Goal: Information Seeking & Learning: Check status

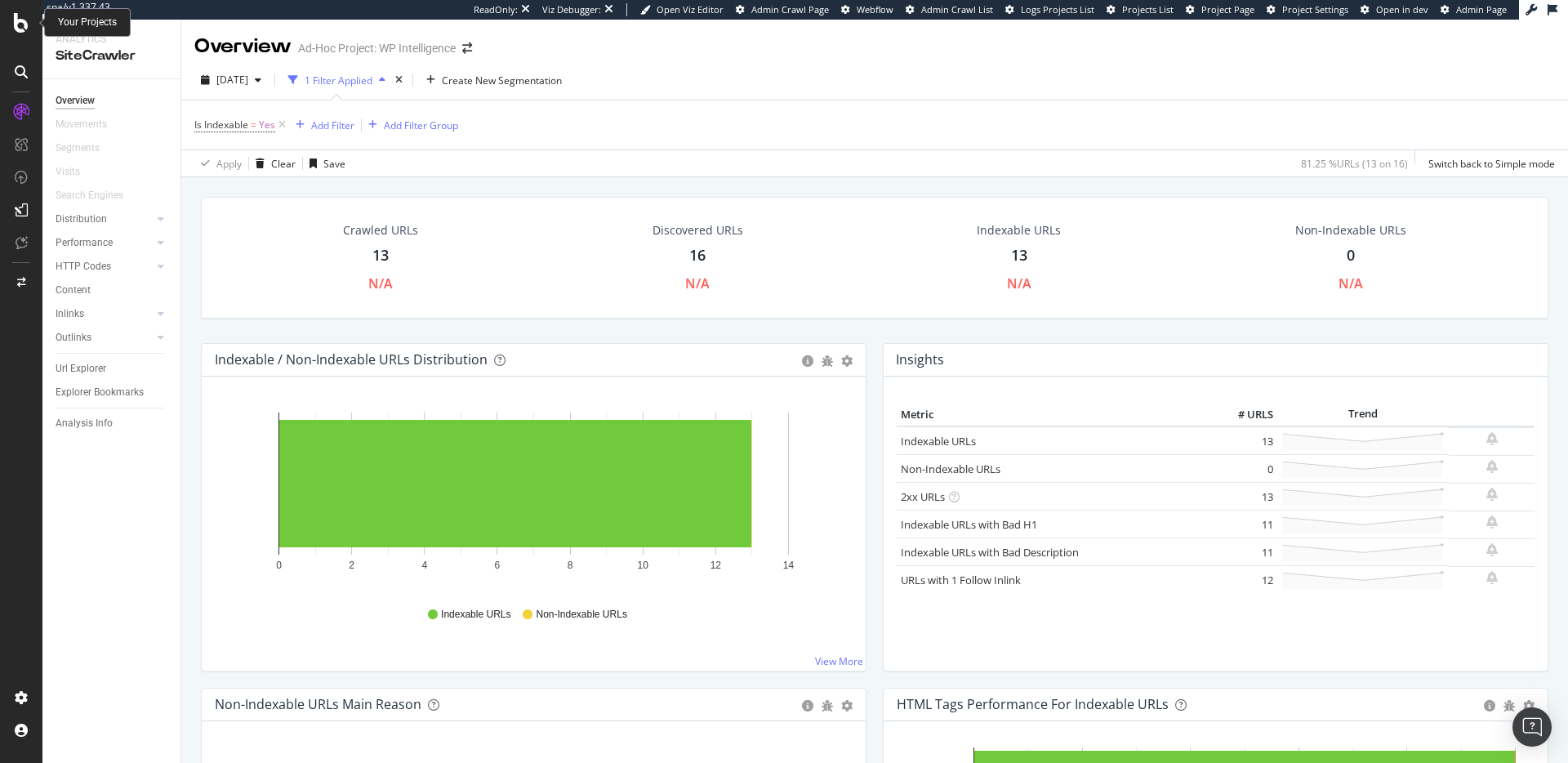
click at [16, 25] on icon at bounding box center [21, 23] width 14 height 20
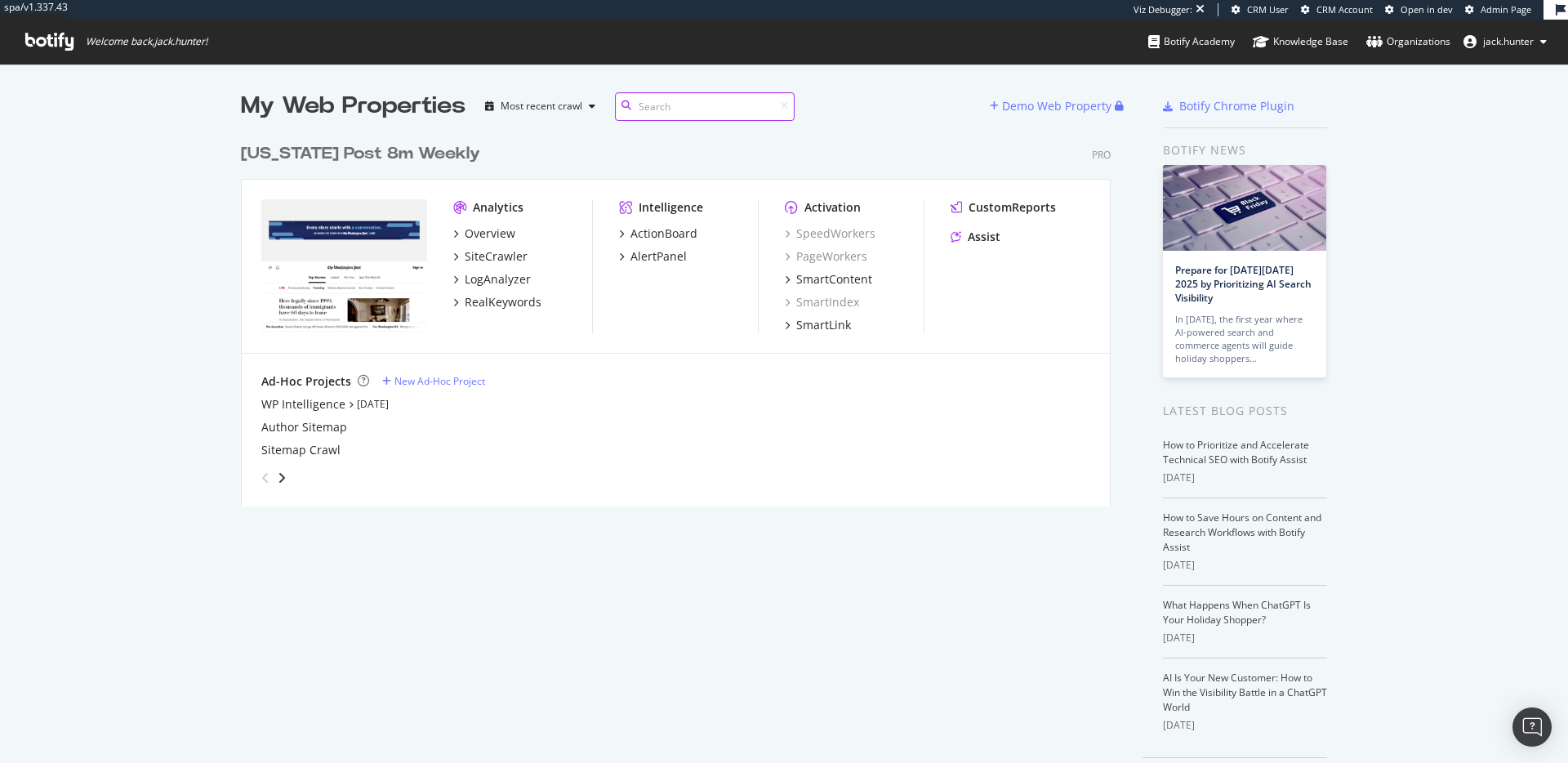
scroll to position [384, 883]
click at [276, 477] on div "angle-right" at bounding box center [282, 478] width 12 height 16
click at [261, 480] on icon "angle-left" at bounding box center [265, 478] width 8 height 13
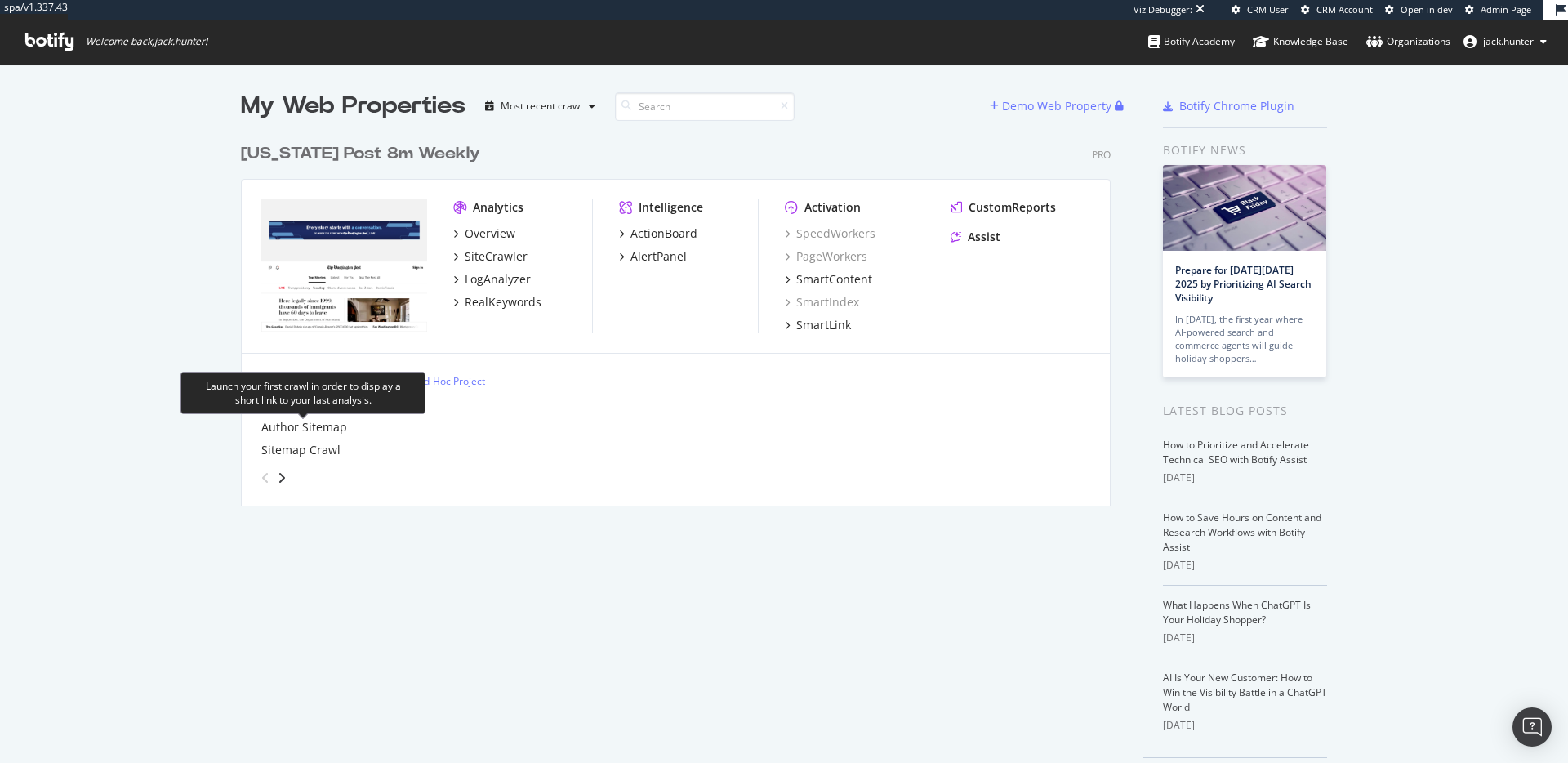
click at [324, 409] on div "Launch your first crawl in order to display a short link to your last analysis." at bounding box center [303, 392] width 245 height 42
drag, startPoint x: 317, startPoint y: 403, endPoint x: 343, endPoint y: 400, distance: 26.2
click at [325, 402] on div "Launch your first crawl in order to display a short link to your last analysis." at bounding box center [302, 393] width 217 height 28
click at [383, 402] on link "Sep 25th 25" at bounding box center [373, 404] width 32 height 14
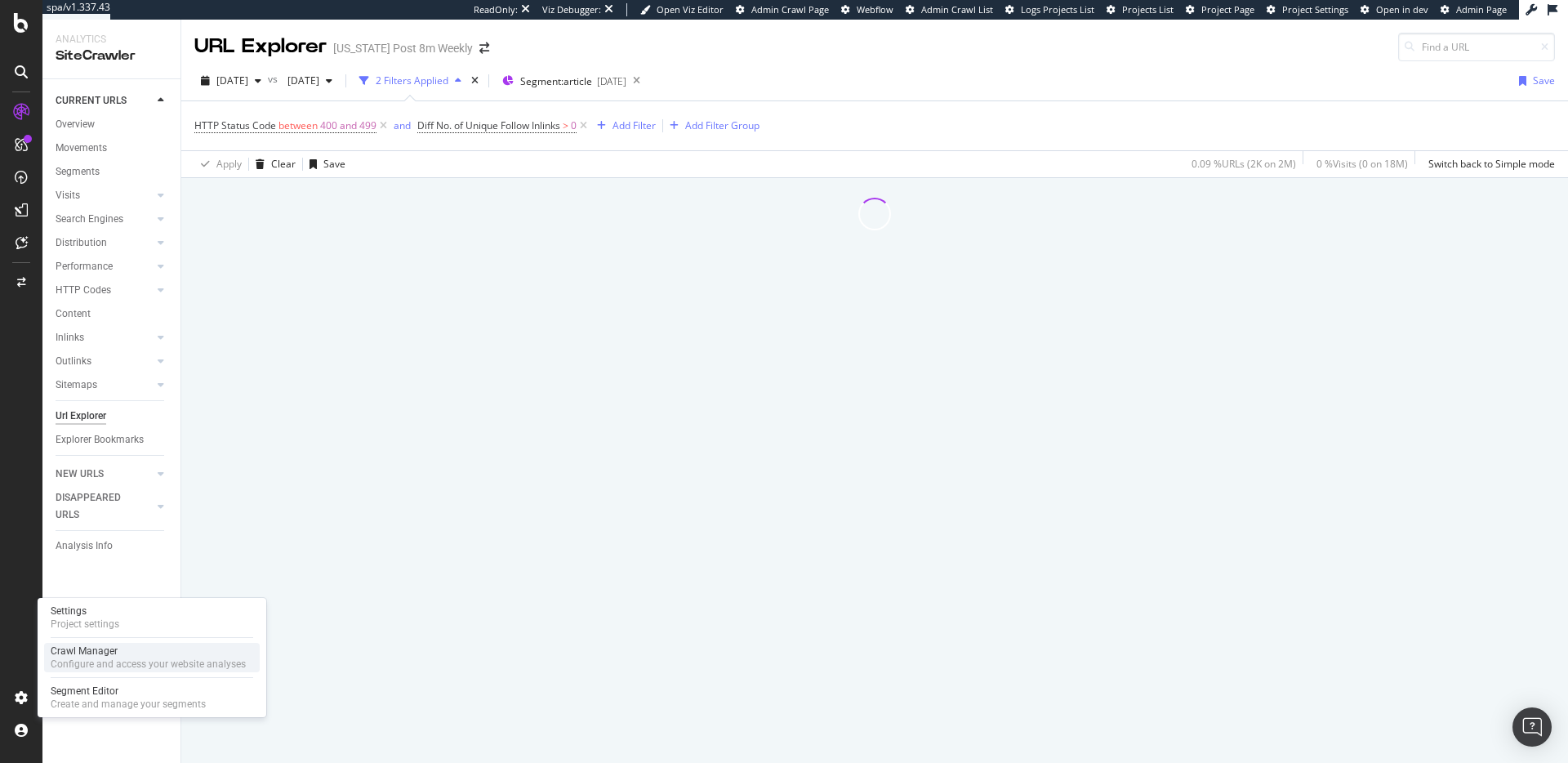
click at [108, 666] on div "Configure and access your website analyses" at bounding box center [148, 664] width 195 height 13
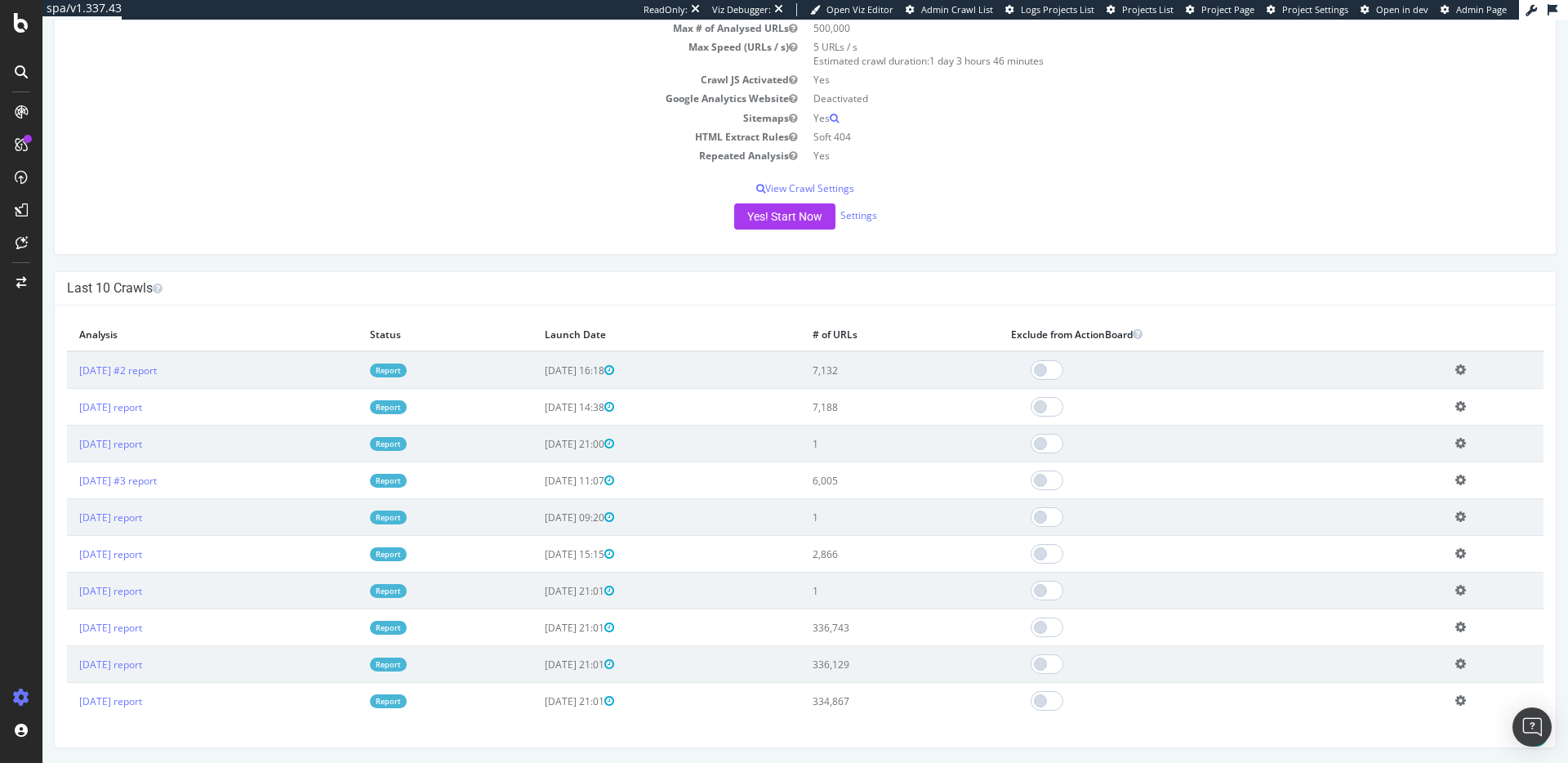
scroll to position [254, 0]
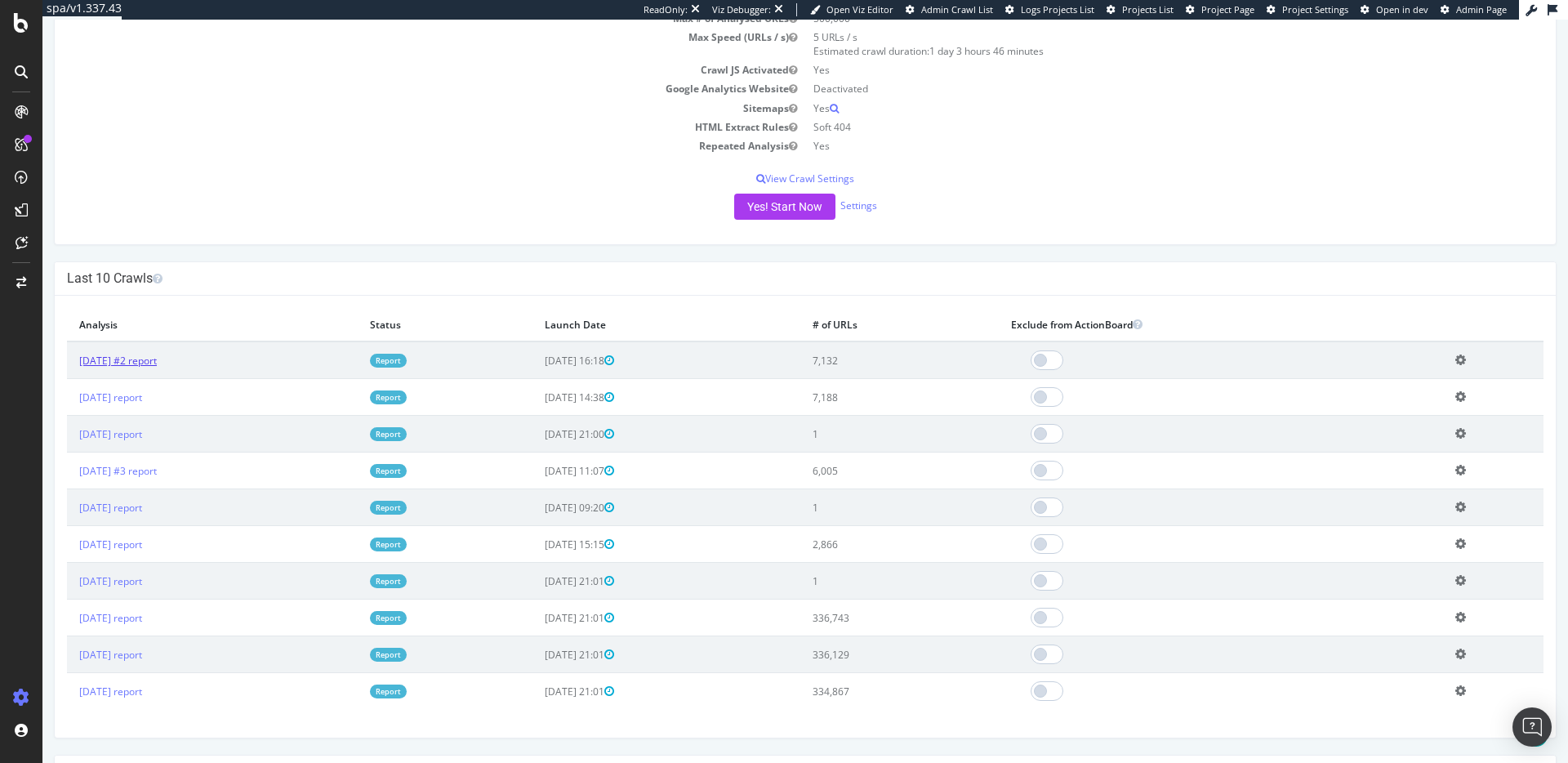
click at [157, 354] on link "[DATE] #2 report" at bounding box center [118, 360] width 78 height 14
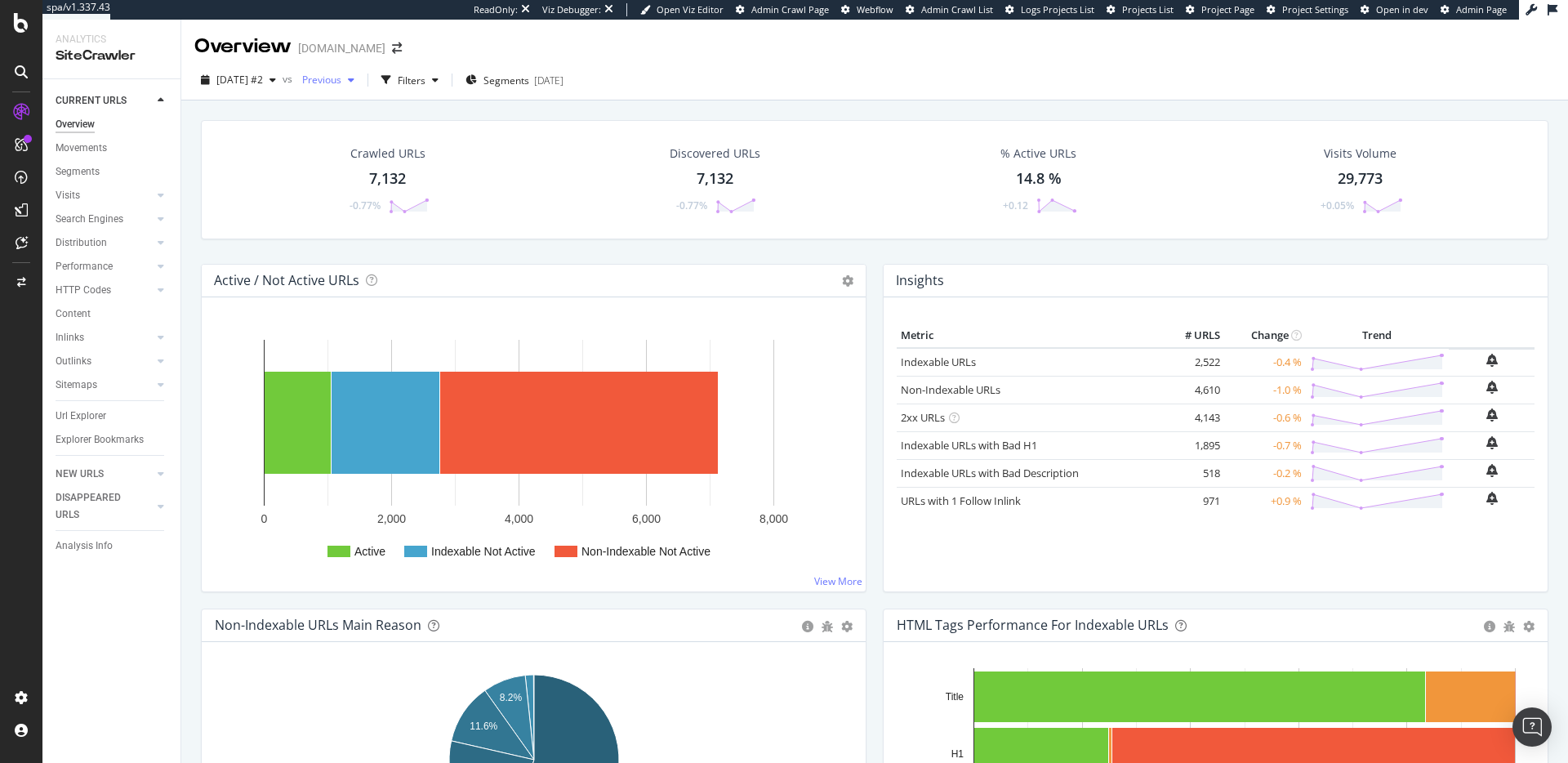
click at [361, 83] on div "Previous" at bounding box center [328, 80] width 65 height 24
click at [474, 149] on div "[DATE] 337K URLs" at bounding box center [416, 149] width 194 height 23
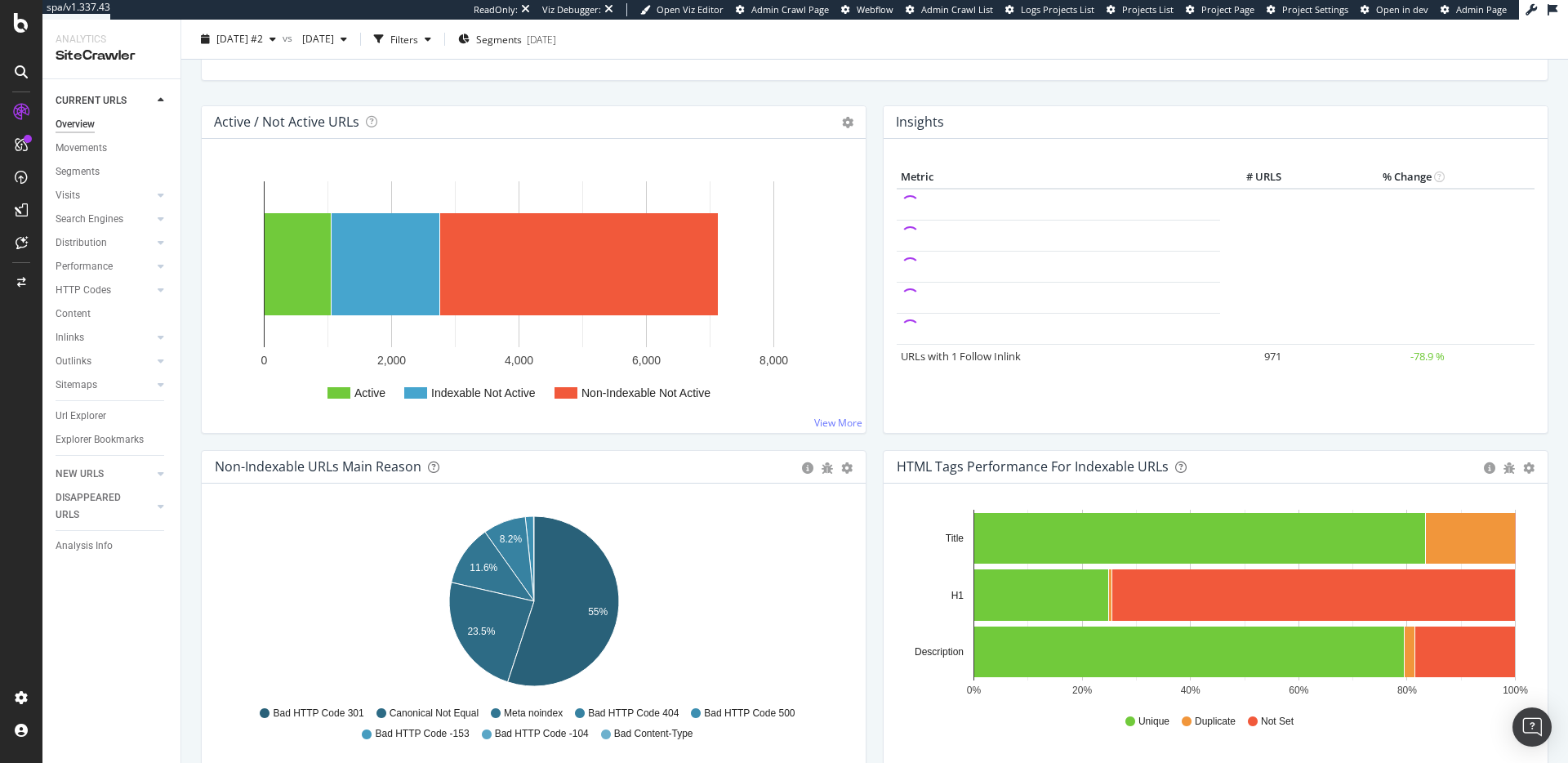
scroll to position [164, 0]
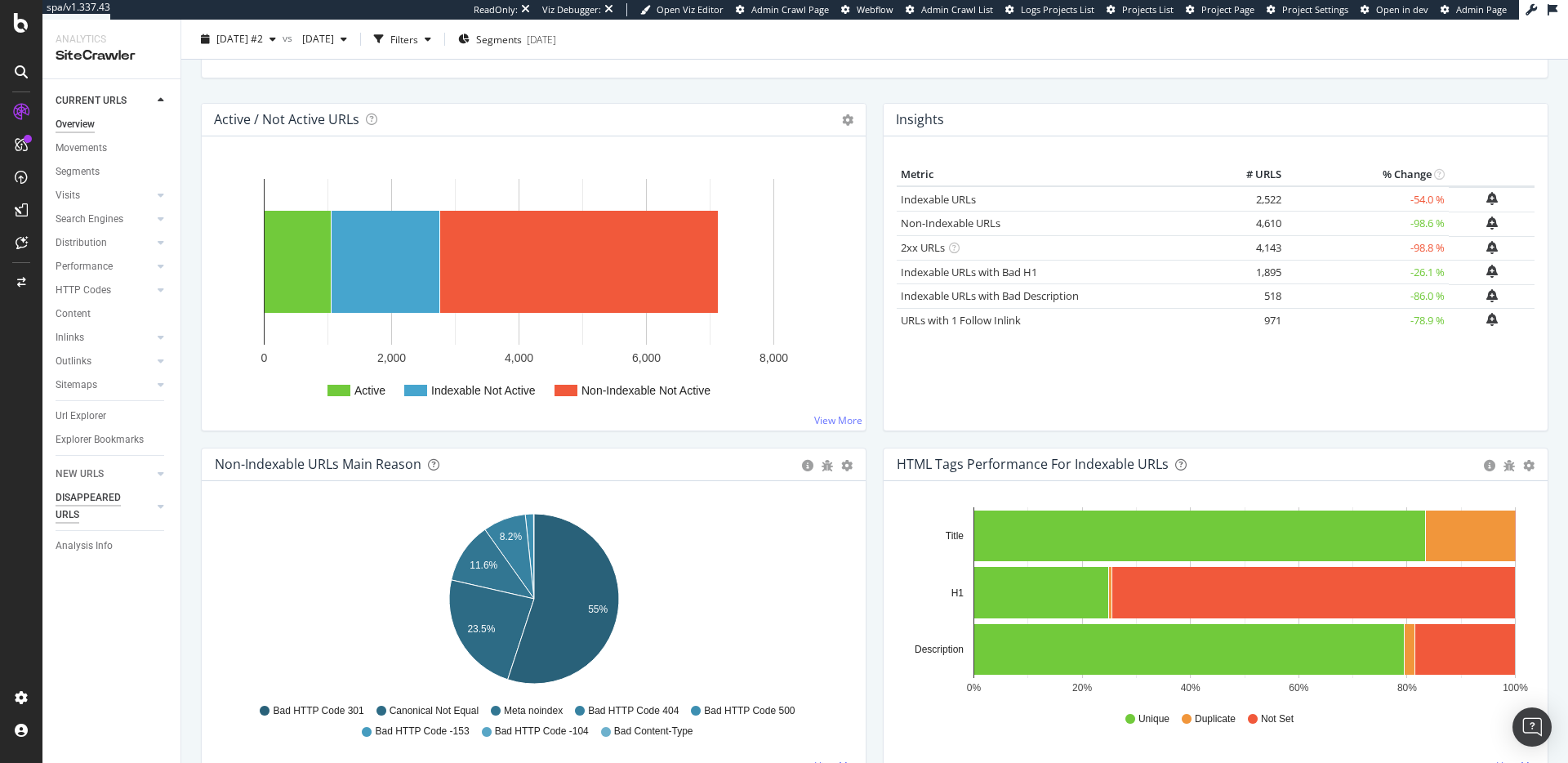
click at [132, 497] on div "DISAPPEARED URLS" at bounding box center [97, 506] width 82 height 34
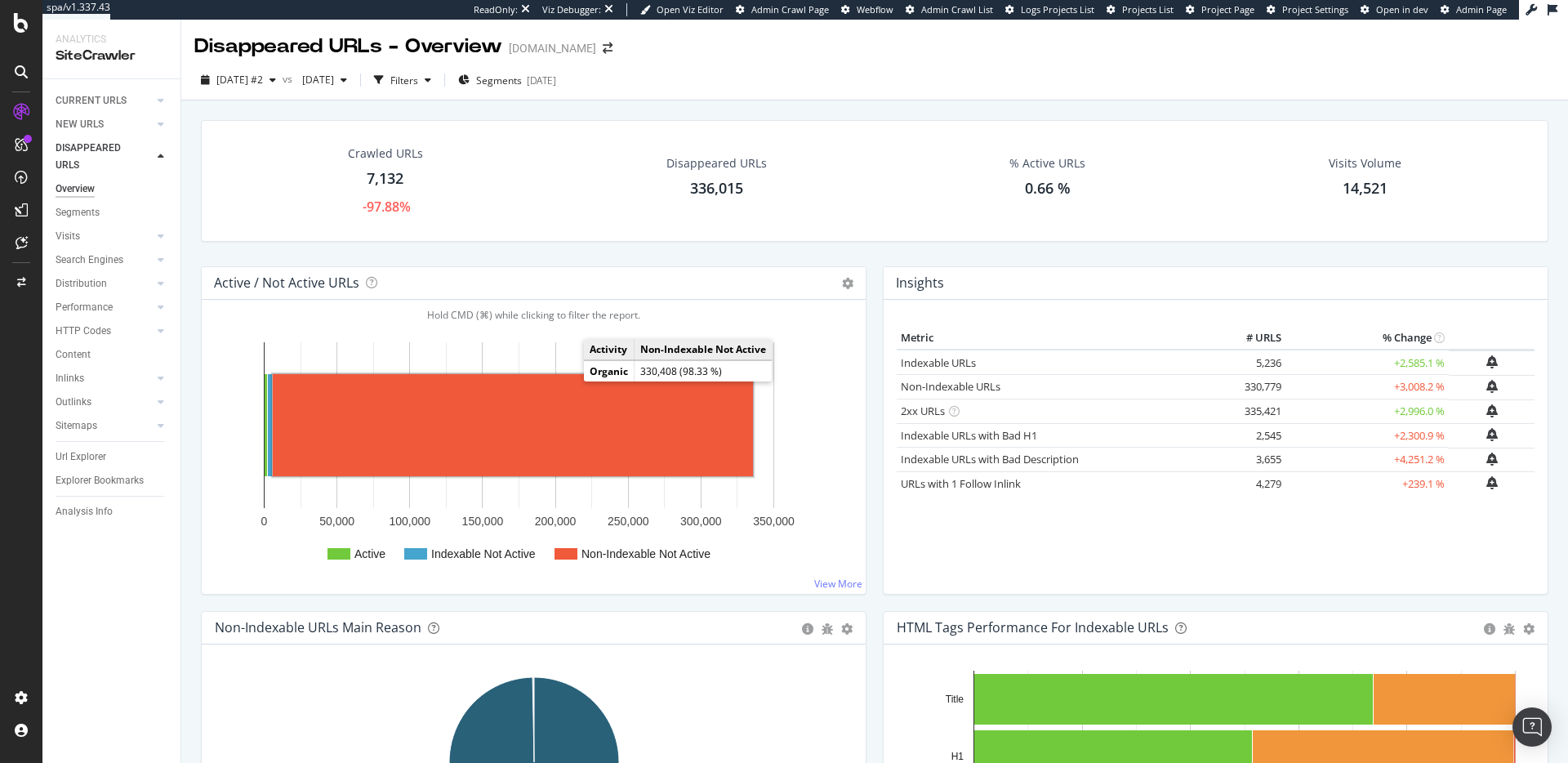
click at [548, 434] on rect "A chart." at bounding box center [513, 425] width 480 height 102
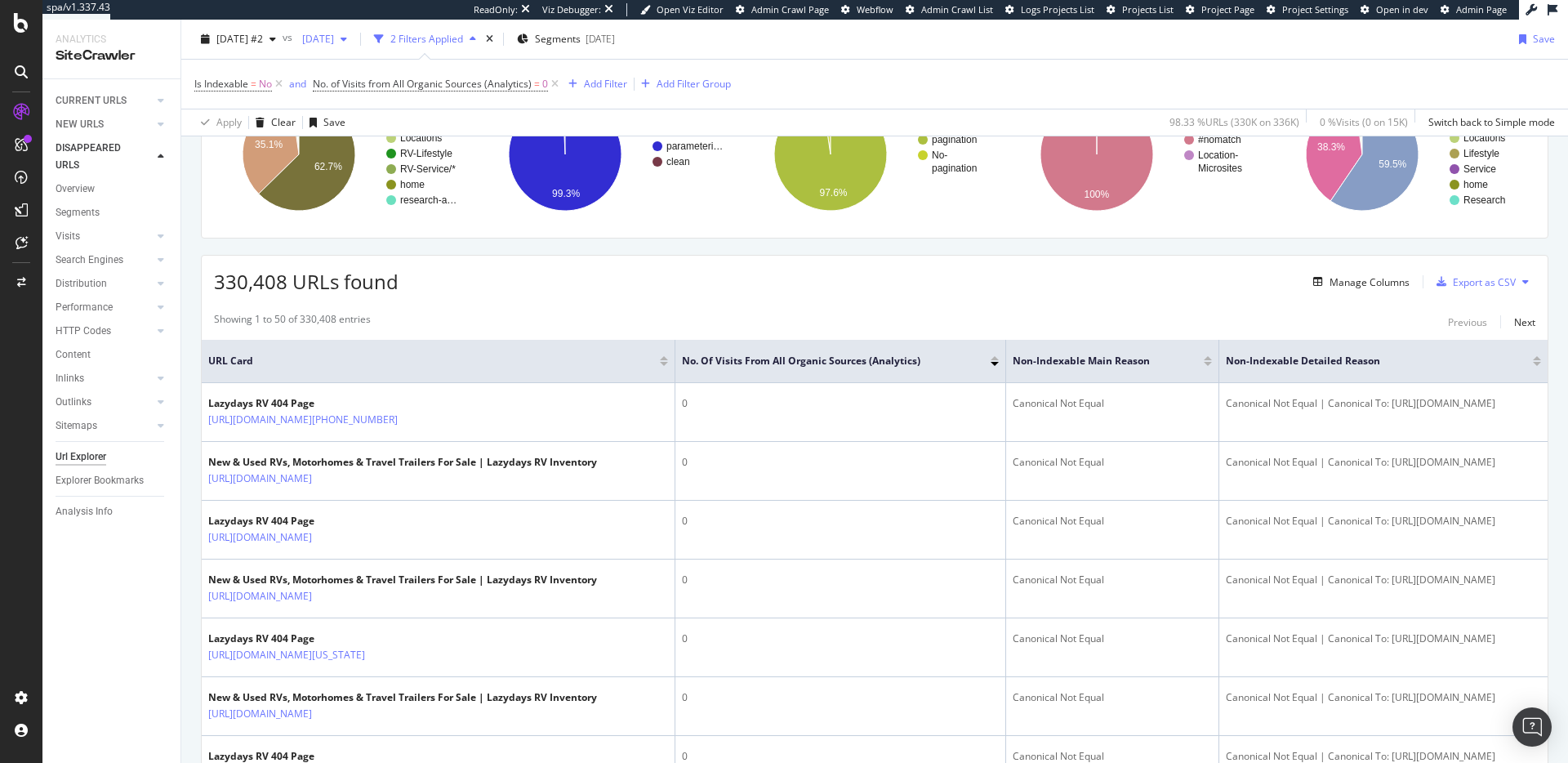
scroll to position [175, 0]
